Goal: Information Seeking & Learning: Learn about a topic

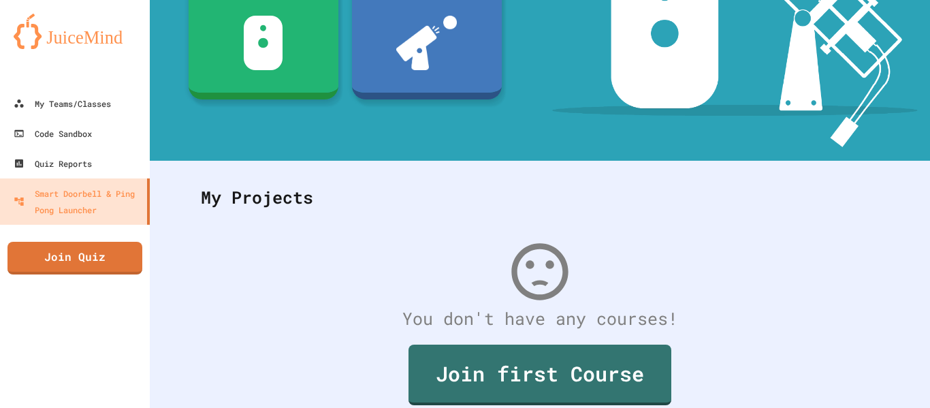
scroll to position [265, 0]
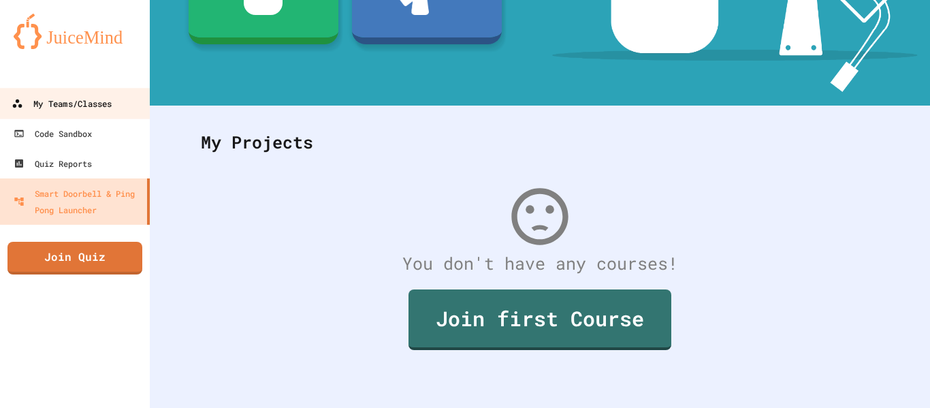
click at [56, 89] on link "My Teams/Classes" at bounding box center [75, 103] width 155 height 31
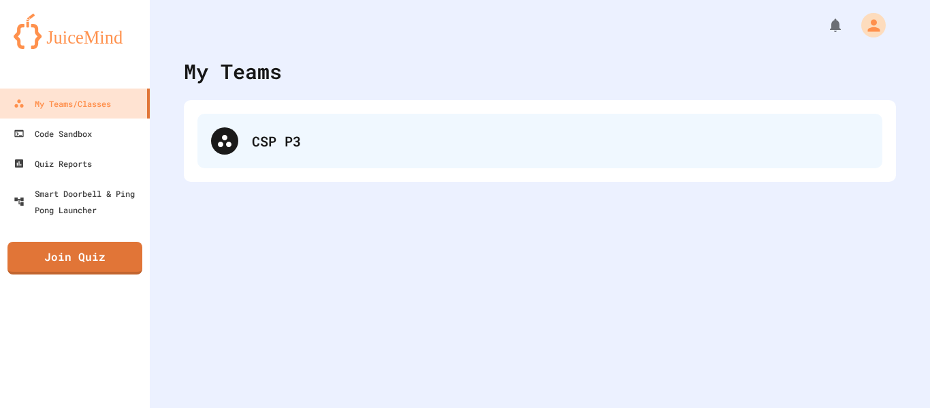
click at [292, 147] on div "CSP P3" at bounding box center [560, 141] width 617 height 20
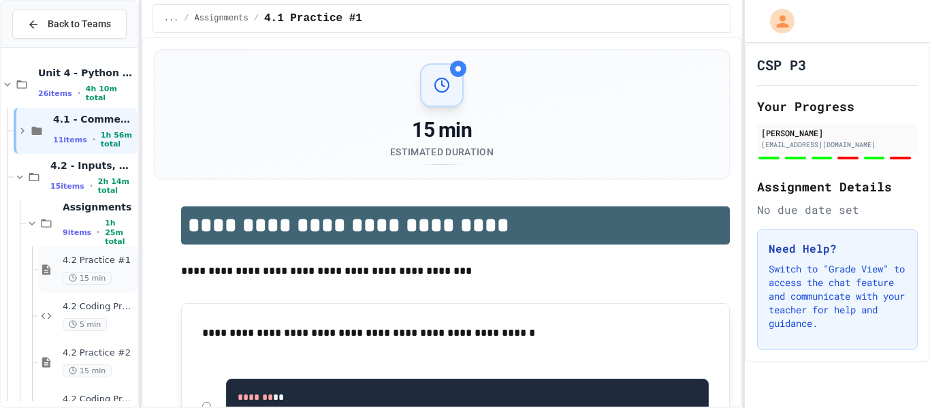
click at [91, 272] on span "15 min" at bounding box center [87, 278] width 49 height 13
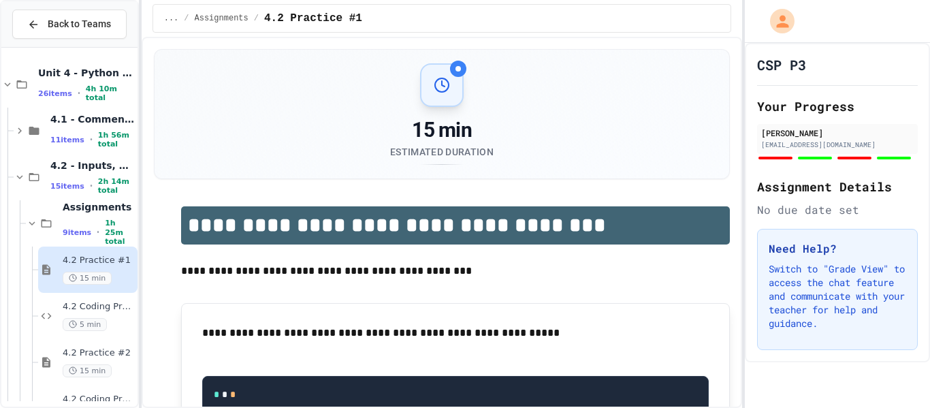
scroll to position [75, 0]
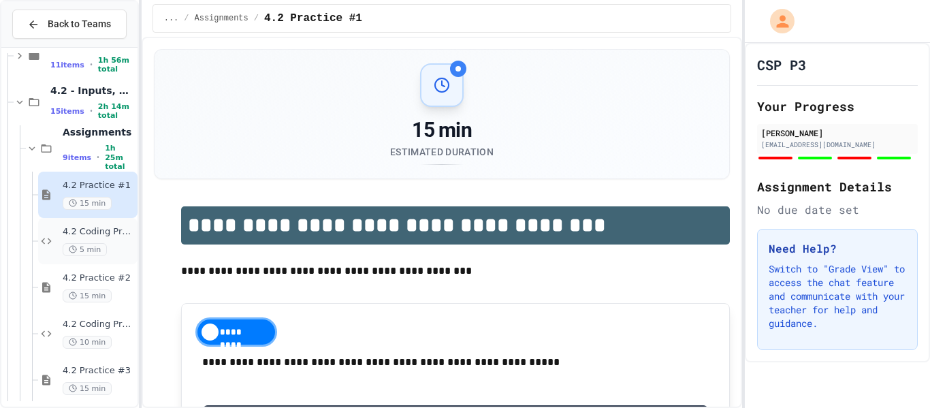
click at [108, 232] on span "4.2 Coding Practice #2" at bounding box center [99, 232] width 72 height 12
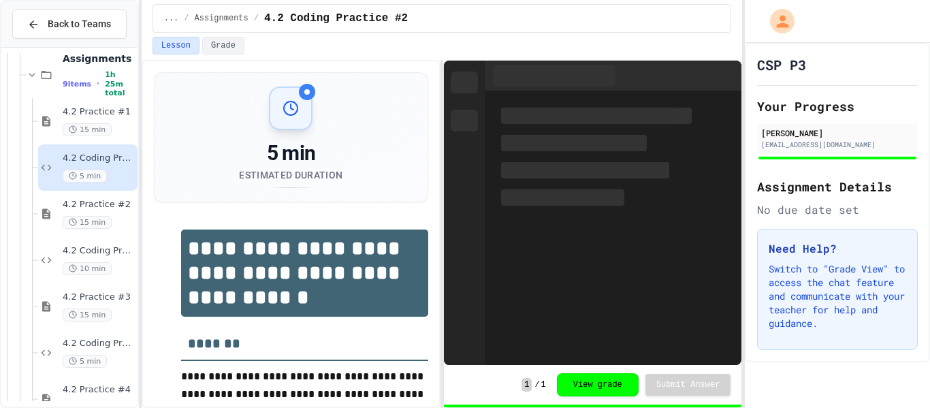
scroll to position [150, 0]
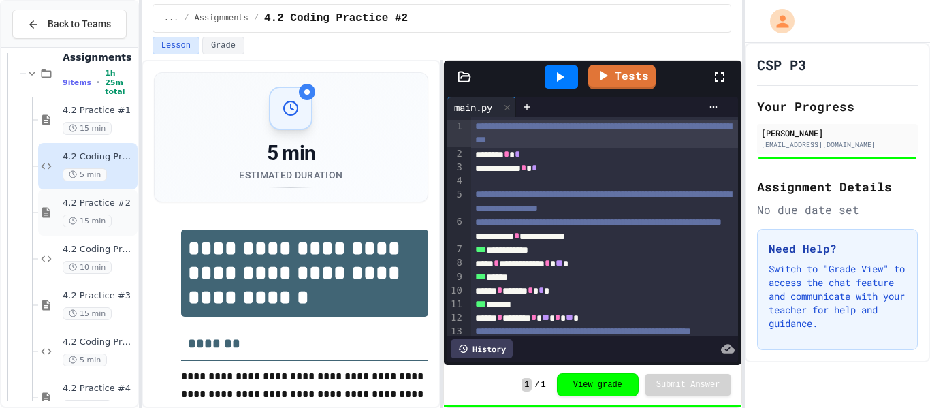
click at [88, 198] on span "4.2 Practice #2" at bounding box center [99, 203] width 72 height 12
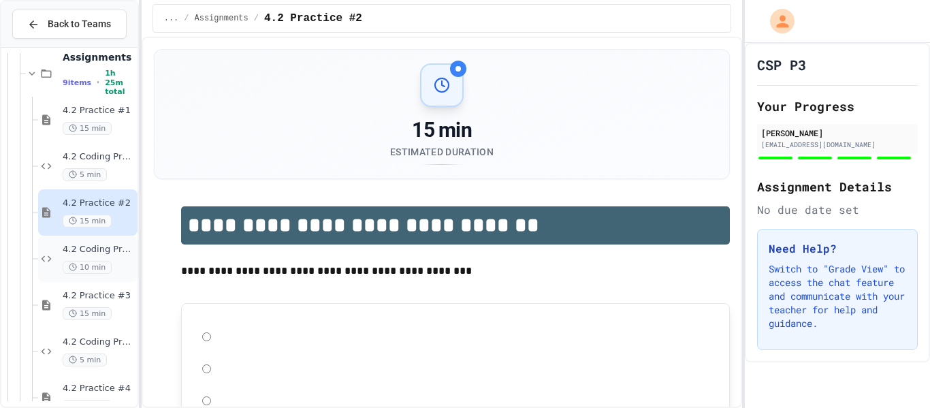
click at [100, 258] on div "4.2 Coding Practice #2 10 min" at bounding box center [99, 259] width 72 height 30
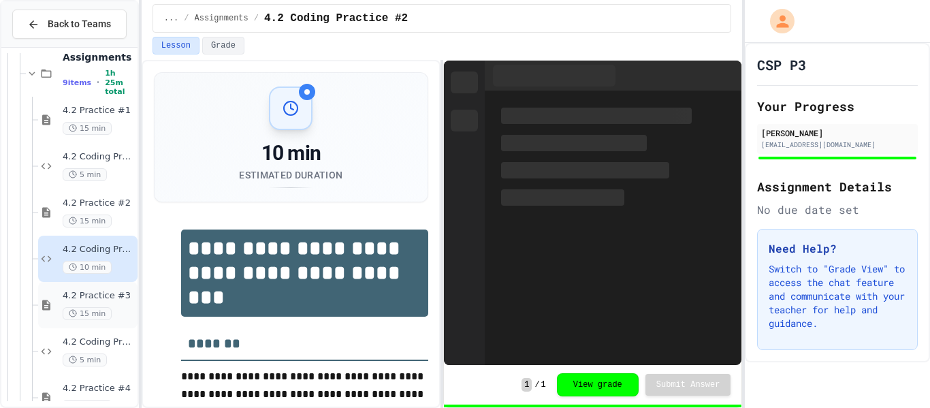
click at [96, 304] on div "4.2 Practice #3 15 min" at bounding box center [99, 305] width 72 height 30
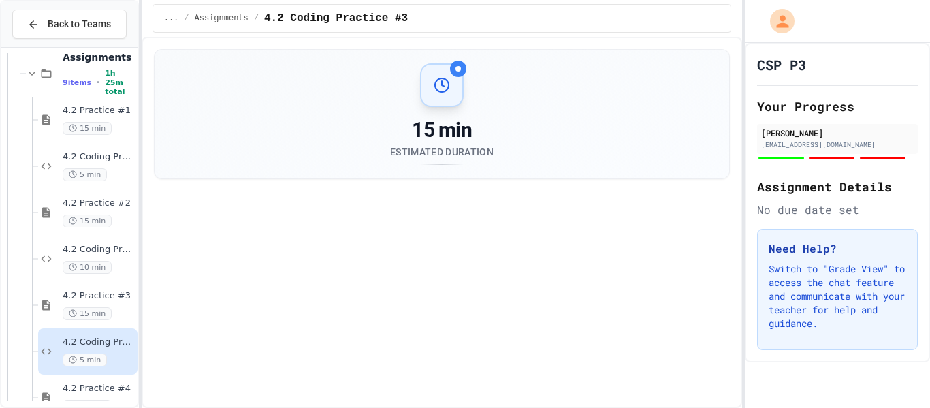
scroll to position [205, 0]
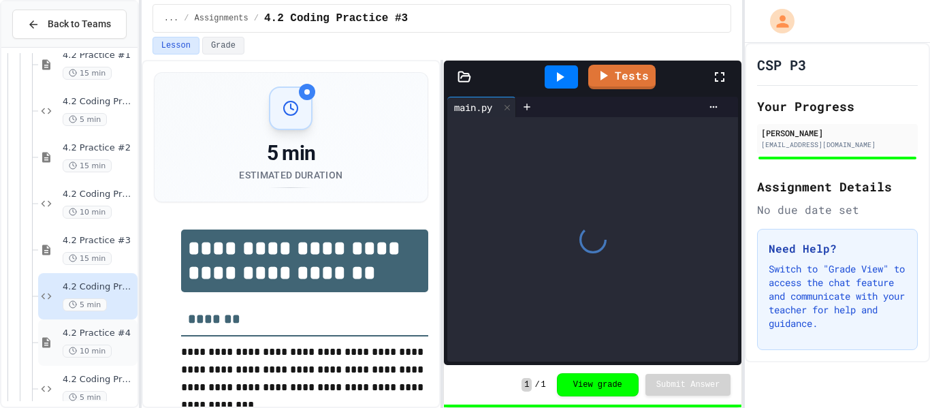
click at [95, 334] on span "4.2 Practice #4" at bounding box center [99, 333] width 72 height 12
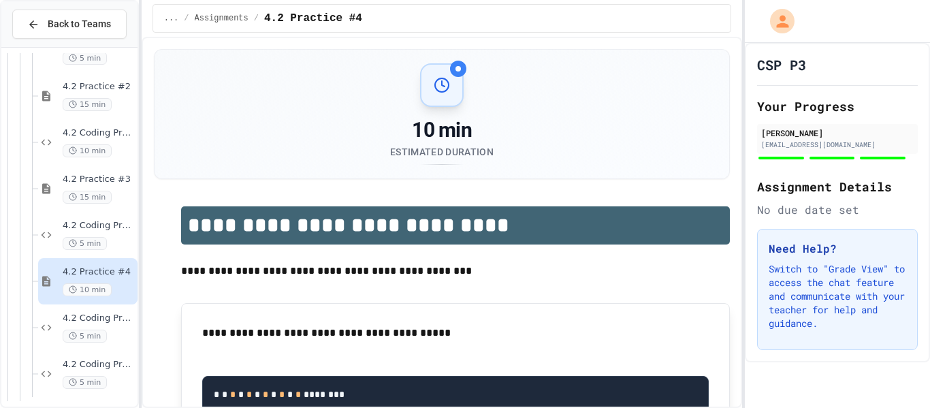
click at [103, 289] on div "4.2 Coding Practice #2 5 min 4.2 Practice #2 15 min 4.2 Coding Practice #2 10 m…" at bounding box center [69, 227] width 136 height 348
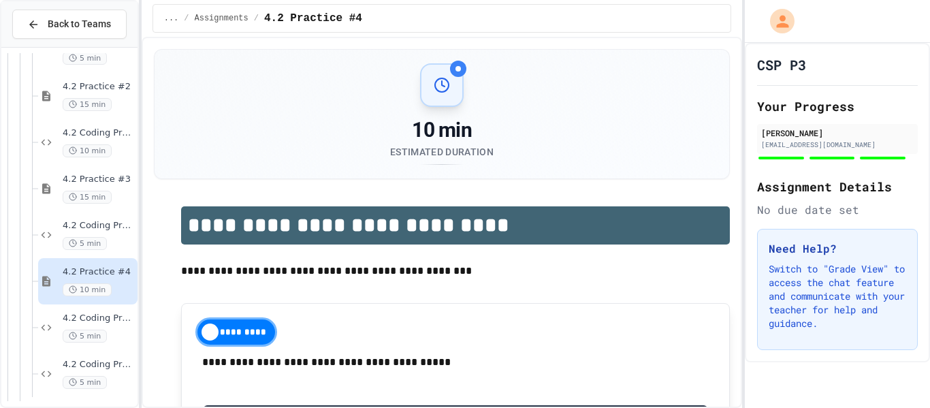
scroll to position [309, 0]
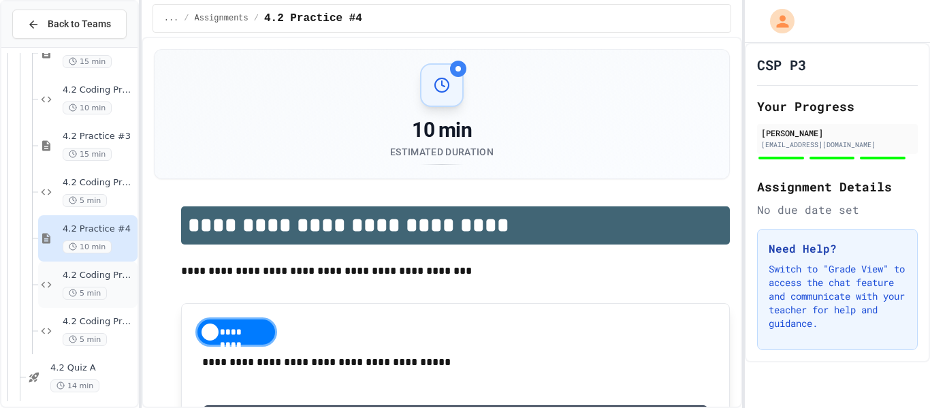
click at [86, 287] on span "5 min" at bounding box center [85, 293] width 44 height 13
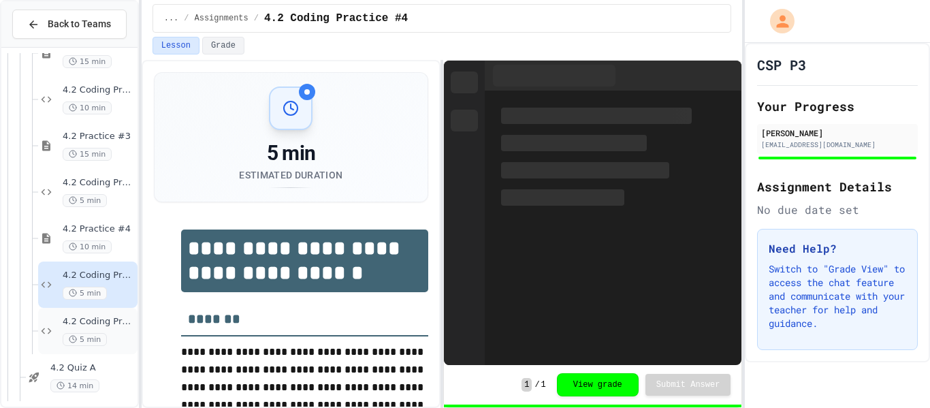
click at [96, 336] on span "5 min" at bounding box center [85, 339] width 44 height 13
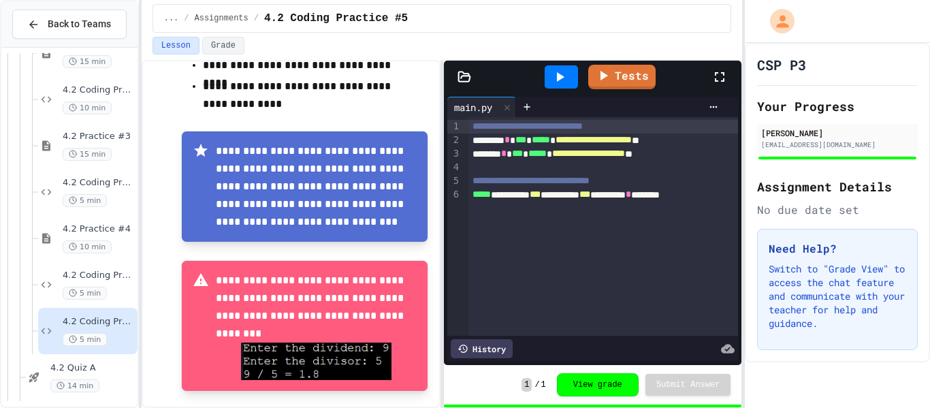
scroll to position [430, 0]
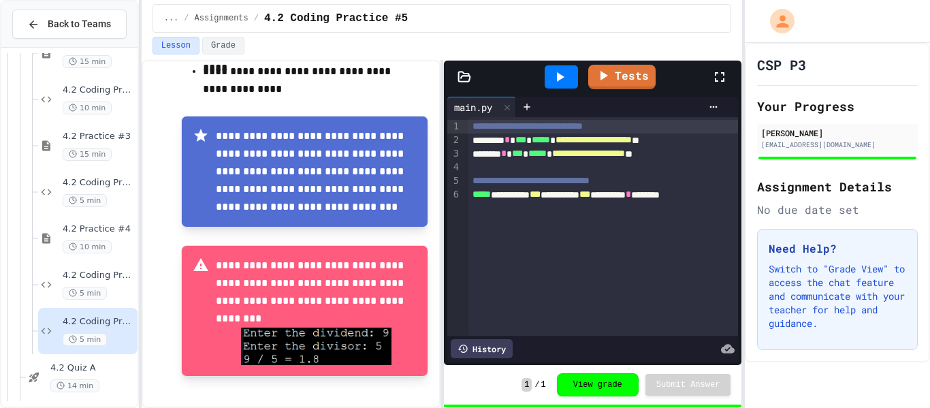
click at [562, 74] on icon at bounding box center [559, 77] width 16 height 16
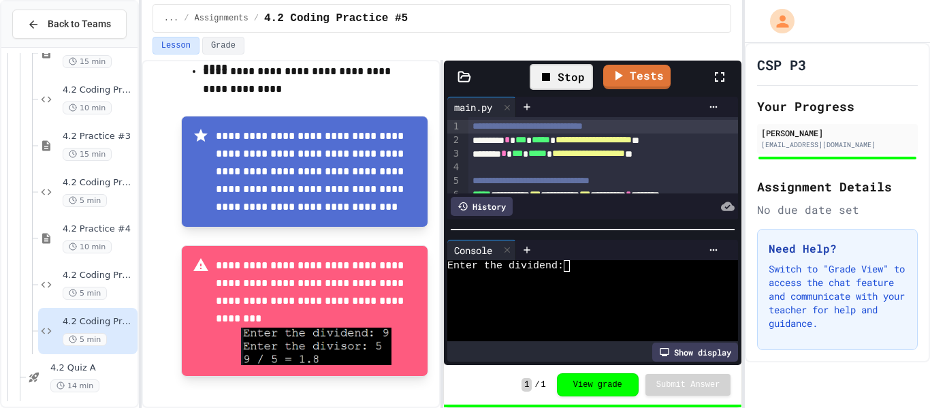
click at [574, 267] on textarea "Terminal input" at bounding box center [573, 266] width 6 height 12
